Goal: Task Accomplishment & Management: Complete application form

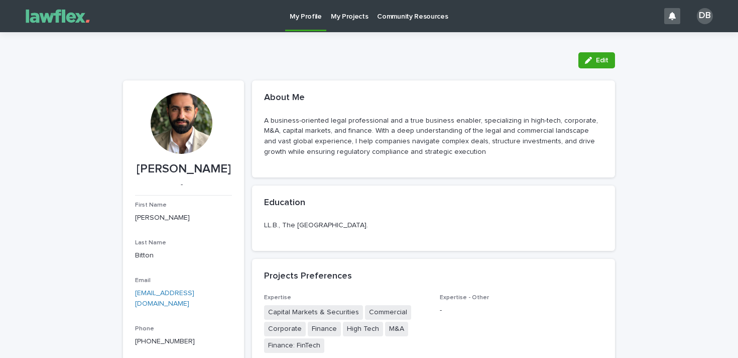
click at [351, 20] on p "My Projects" at bounding box center [350, 10] width 38 height 21
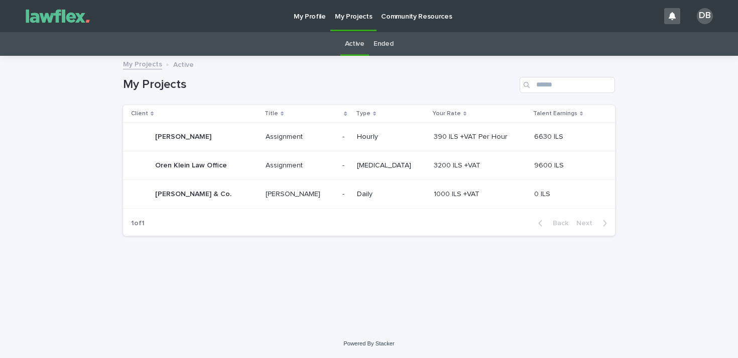
click at [383, 171] on div "[MEDICAL_DATA]" at bounding box center [391, 165] width 69 height 17
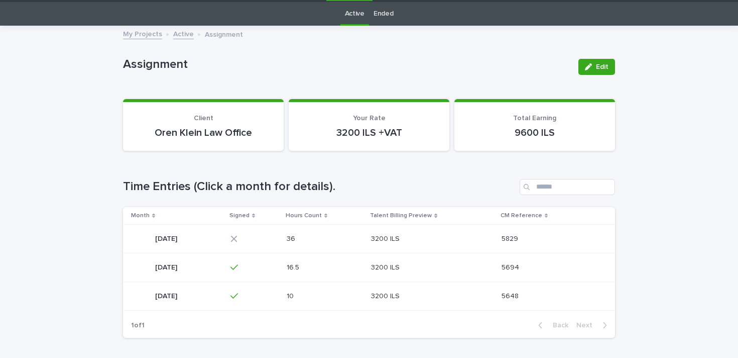
scroll to position [59, 0]
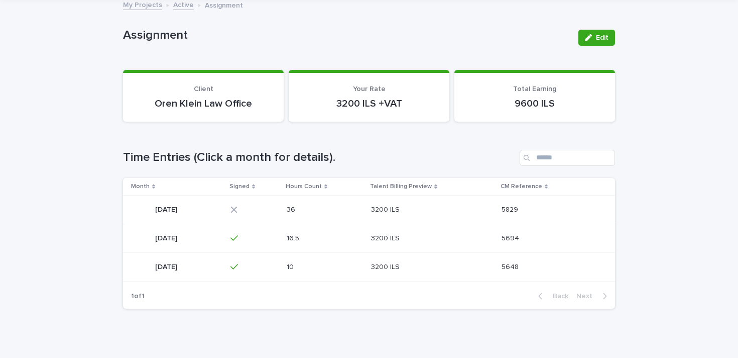
click at [364, 211] on div "36 36" at bounding box center [325, 209] width 77 height 17
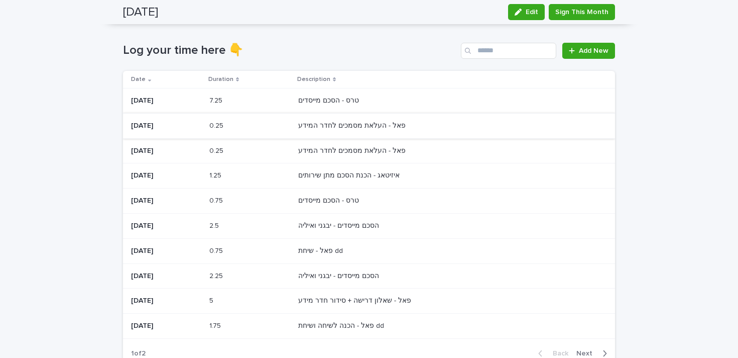
scroll to position [130, 0]
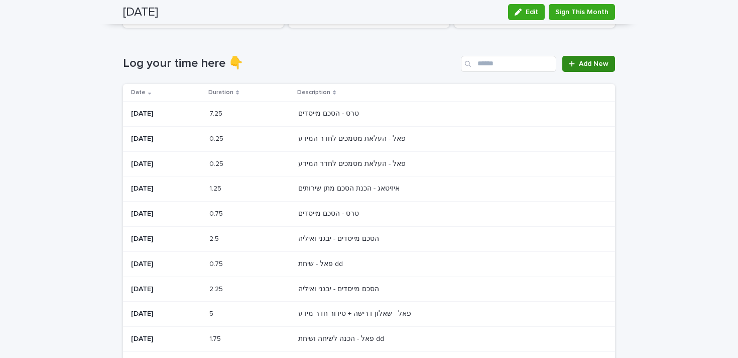
click at [593, 68] on link "Add New" at bounding box center [588, 64] width 53 height 16
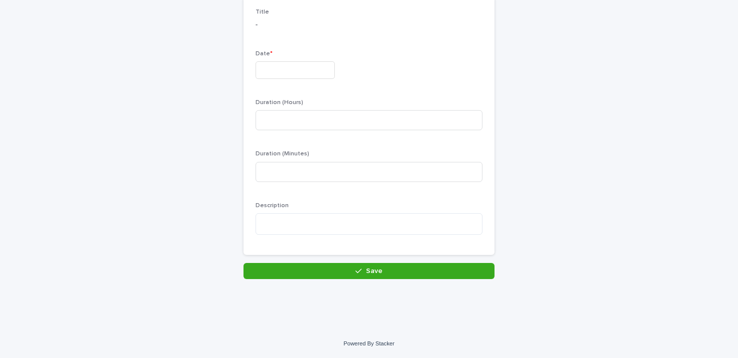
click at [305, 75] on input "text" at bounding box center [295, 70] width 79 height 18
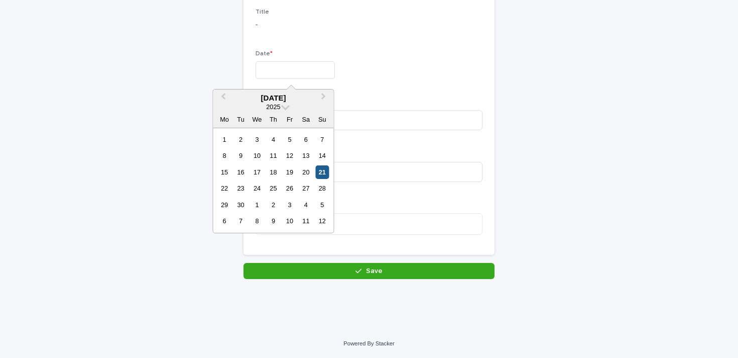
click at [324, 175] on div "21" at bounding box center [322, 172] width 14 height 14
type input "*********"
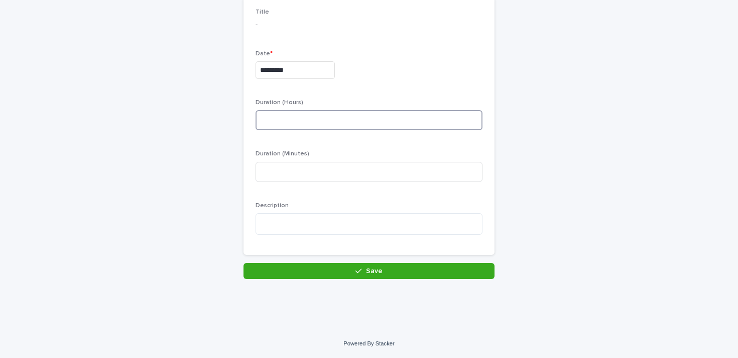
click at [319, 120] on input at bounding box center [369, 120] width 227 height 20
type input "*"
click at [300, 219] on textarea at bounding box center [369, 224] width 227 height 22
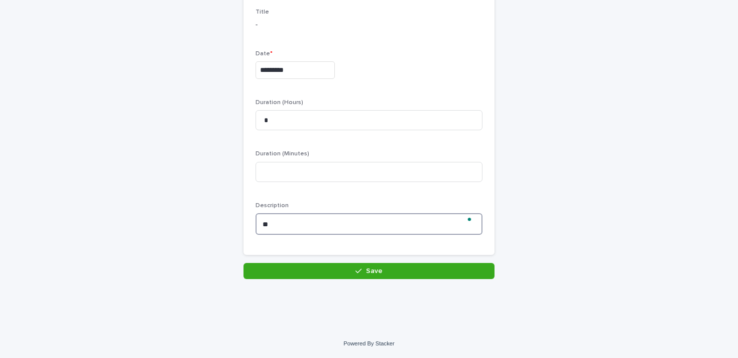
type textarea "*"
click at [355, 223] on textarea "To enrich screen reader interactions, please activate Accessibility in Grammarl…" at bounding box center [369, 224] width 227 height 22
type textarea "*"
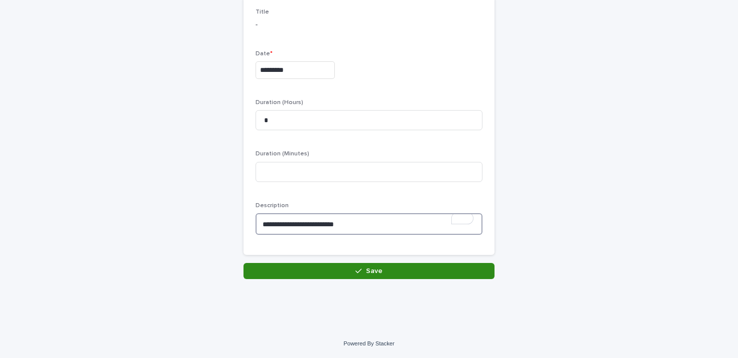
type textarea "**********"
click at [364, 277] on button "Save" at bounding box center [369, 271] width 251 height 16
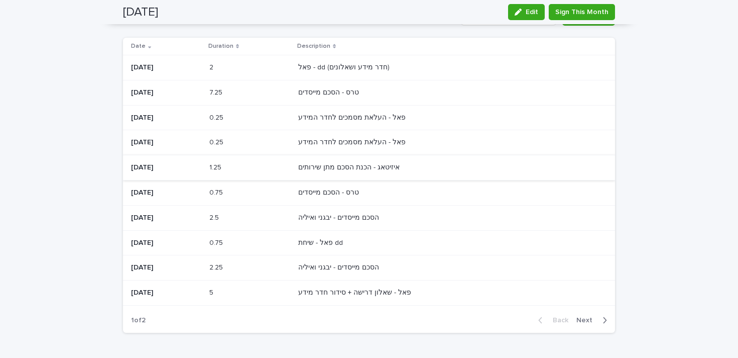
scroll to position [10, 0]
